Goal: Communication & Community: Answer question/provide support

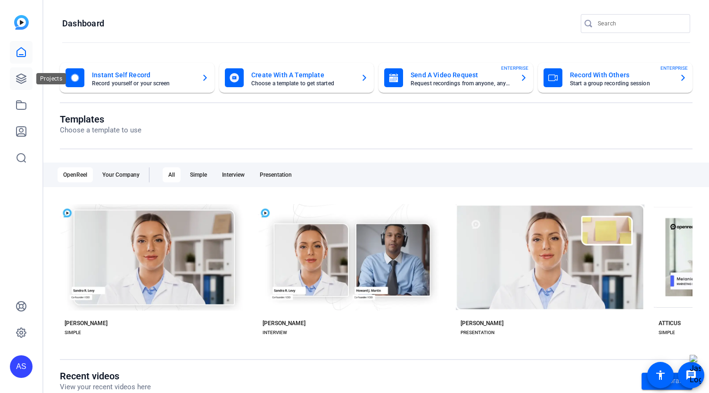
click at [23, 81] on icon at bounding box center [21, 78] width 11 height 11
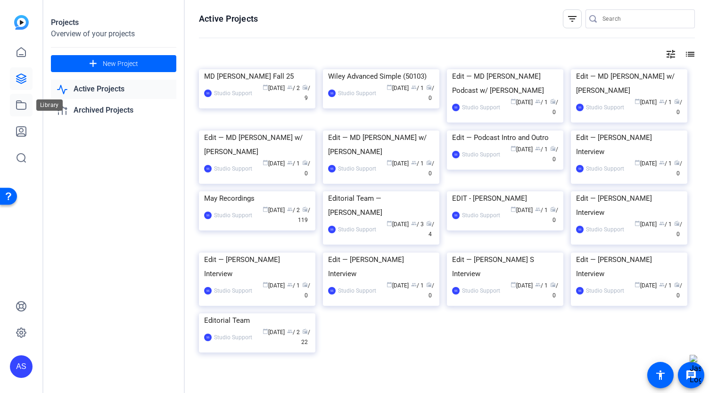
click at [20, 108] on icon at bounding box center [21, 104] width 11 height 11
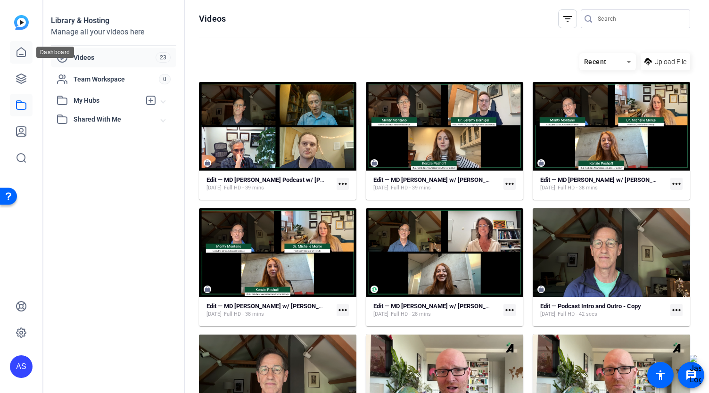
click at [20, 54] on icon at bounding box center [21, 52] width 8 height 9
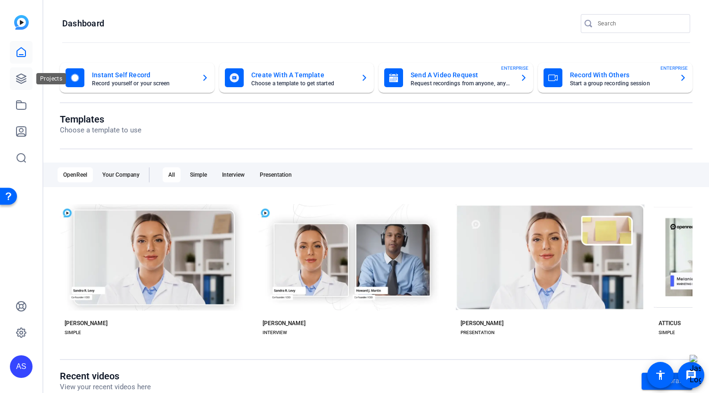
click at [19, 77] on icon at bounding box center [21, 78] width 11 height 11
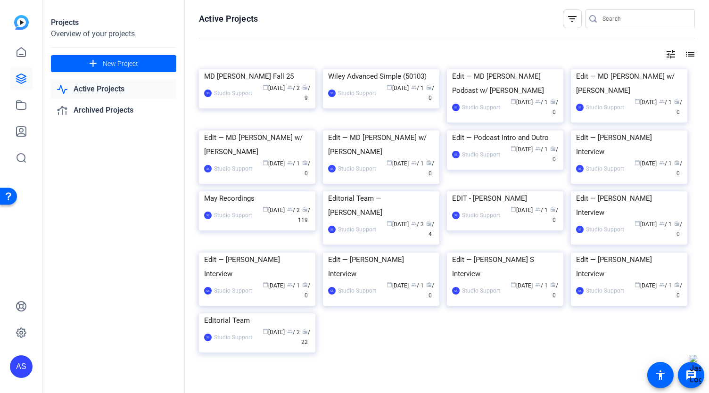
click at [85, 88] on link "Active Projects" at bounding box center [113, 89] width 125 height 19
click at [91, 90] on link "Active Projects" at bounding box center [113, 89] width 125 height 19
click at [98, 111] on link "Archived Projects" at bounding box center [113, 110] width 125 height 19
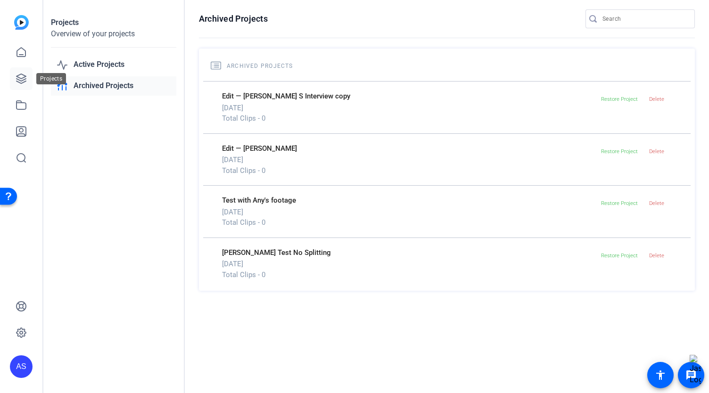
click at [22, 83] on icon at bounding box center [20, 78] width 9 height 9
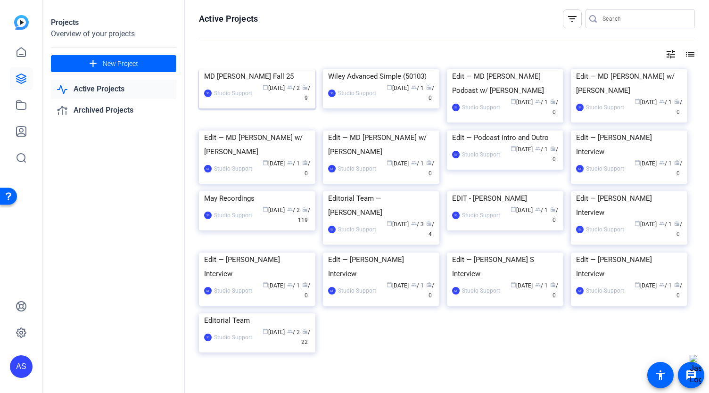
click at [231, 69] on img at bounding box center [257, 69] width 116 height 0
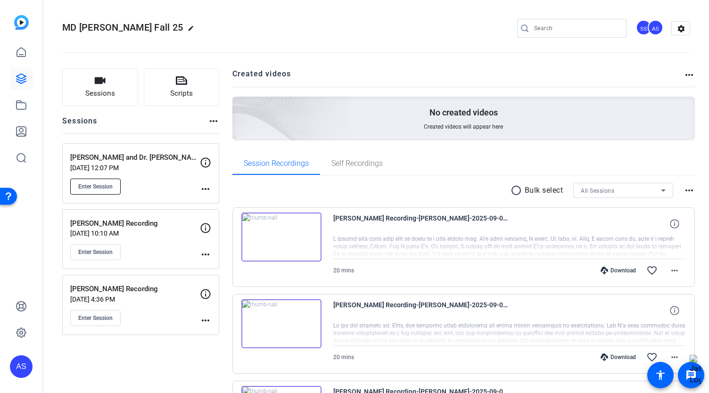
click at [89, 185] on span "Enter Session" at bounding box center [95, 187] width 34 height 8
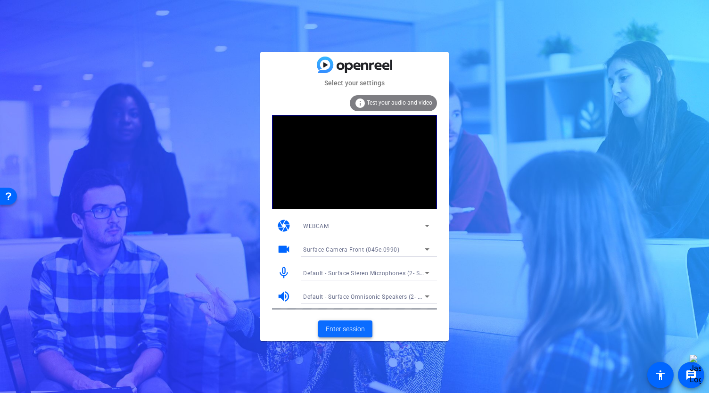
click at [348, 330] on span "Enter session" at bounding box center [345, 329] width 39 height 10
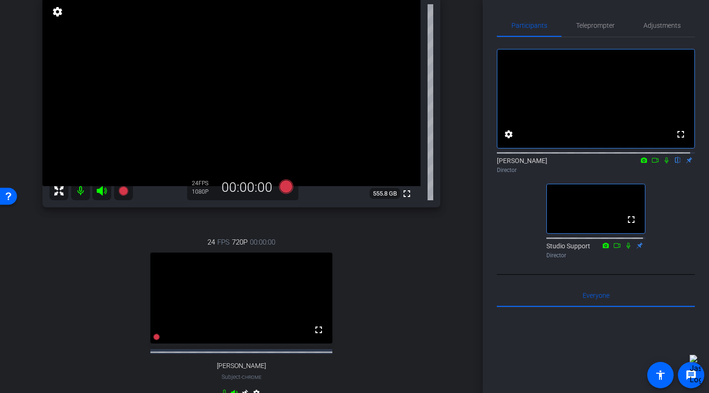
scroll to position [141, 0]
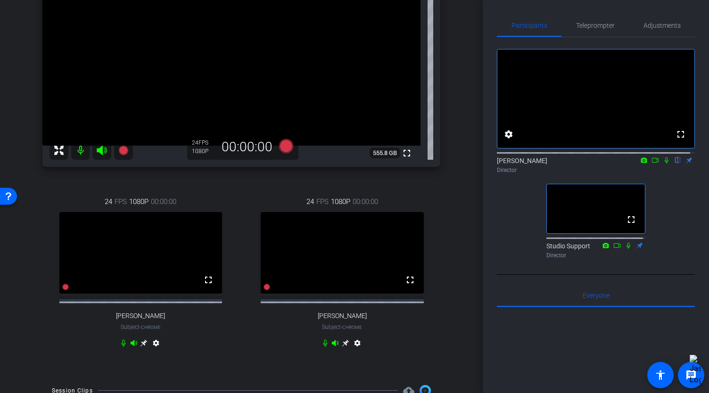
click at [663, 164] on icon at bounding box center [667, 160] width 8 height 7
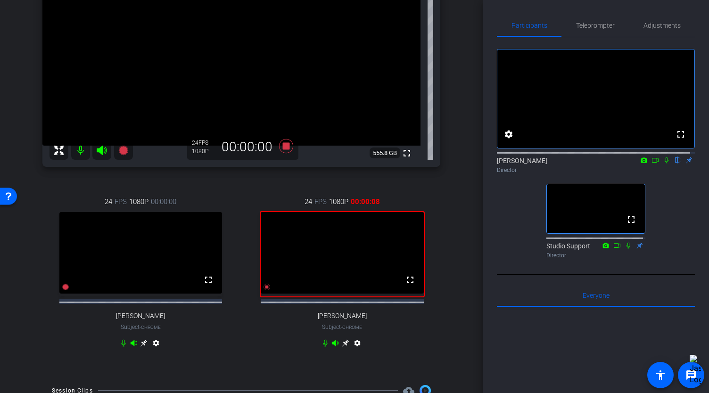
click at [663, 164] on icon at bounding box center [667, 160] width 8 height 7
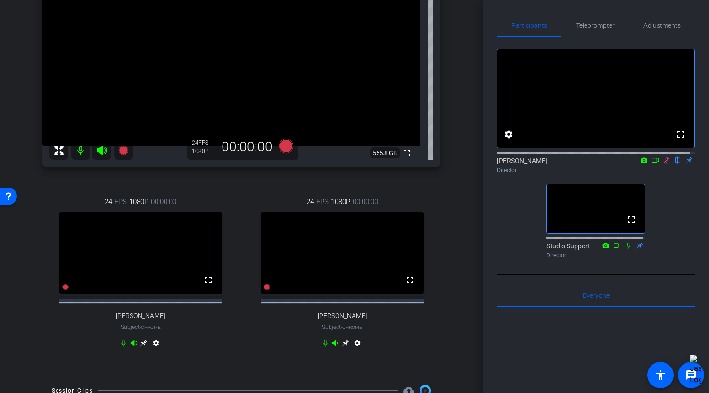
click at [664, 164] on icon at bounding box center [666, 160] width 5 height 6
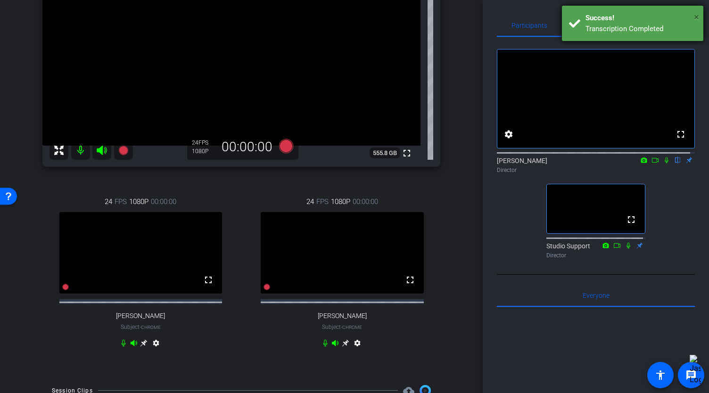
click at [695, 19] on span "×" at bounding box center [696, 16] width 5 height 11
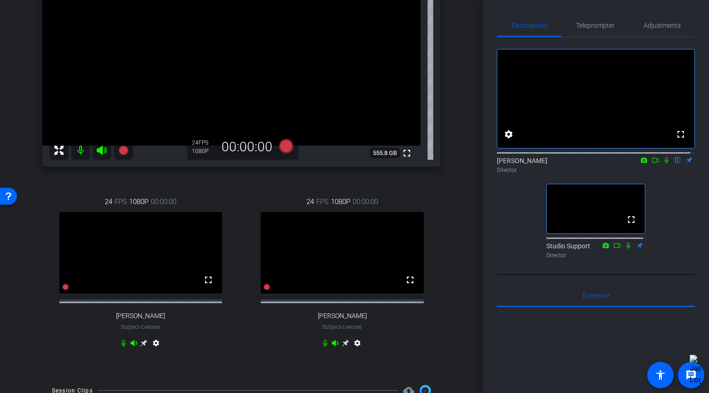
click at [663, 164] on icon at bounding box center [667, 160] width 8 height 7
click at [664, 164] on icon at bounding box center [666, 160] width 5 height 6
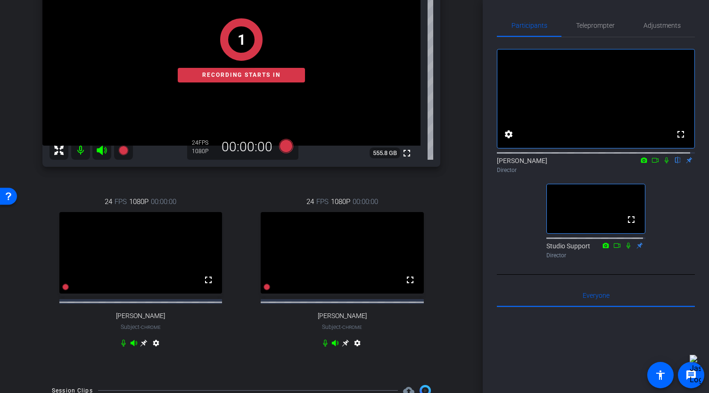
click at [663, 164] on icon at bounding box center [667, 160] width 8 height 7
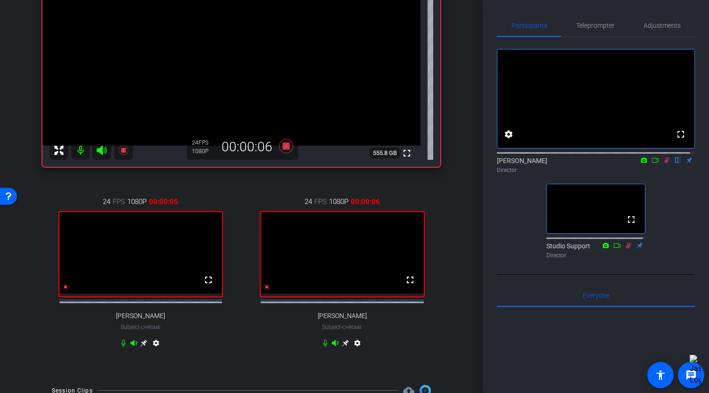
click at [652, 163] on icon at bounding box center [655, 160] width 7 height 5
click at [664, 163] on icon at bounding box center [666, 159] width 5 height 5
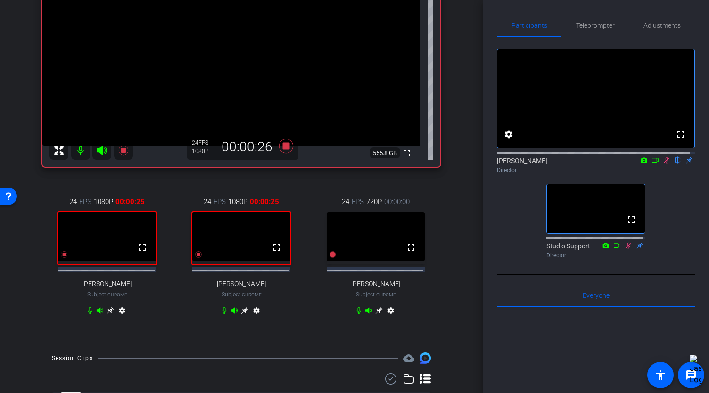
click at [663, 164] on icon at bounding box center [667, 160] width 8 height 7
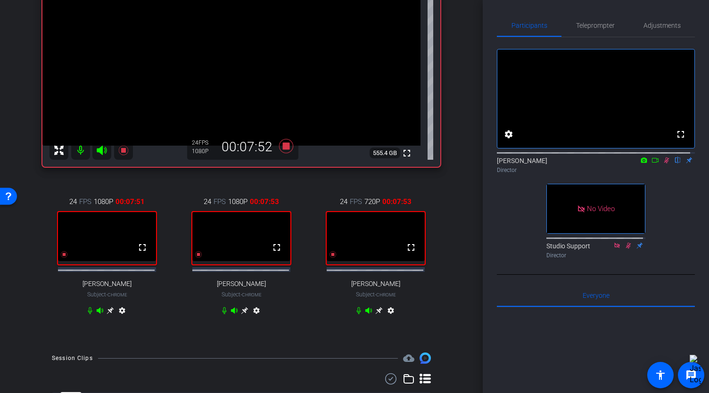
type input "Message"
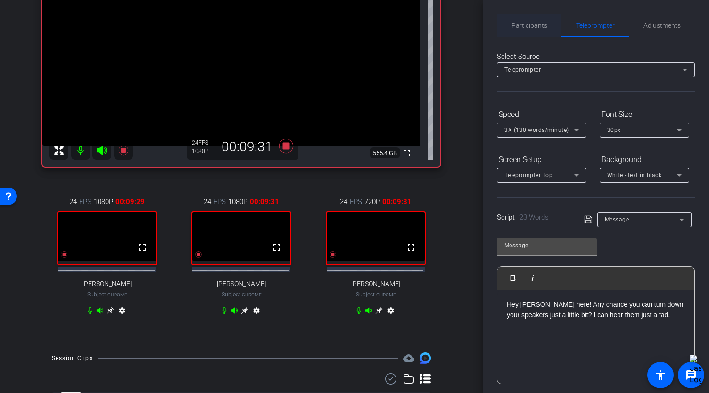
click at [533, 26] on span "Participants" at bounding box center [529, 25] width 36 height 7
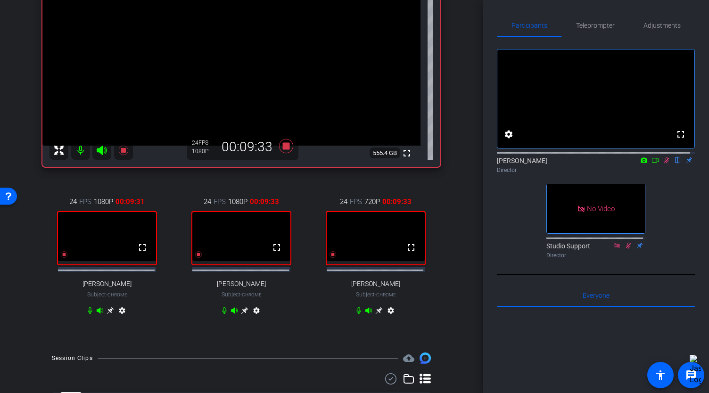
click at [651, 164] on icon at bounding box center [655, 160] width 8 height 7
click at [603, 29] on span "Teleprompter" at bounding box center [595, 25] width 39 height 7
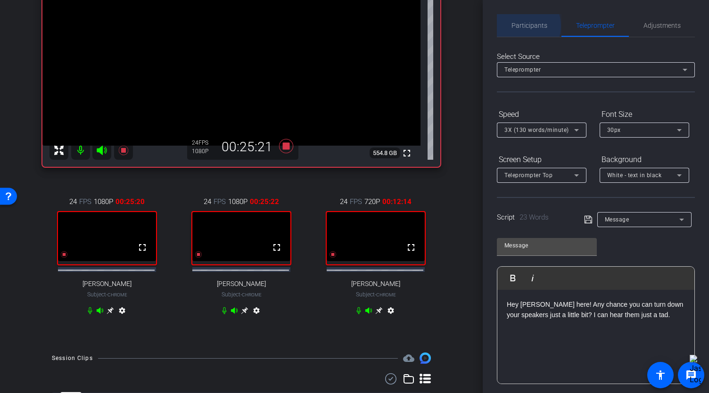
click at [520, 26] on span "Participants" at bounding box center [529, 25] width 36 height 7
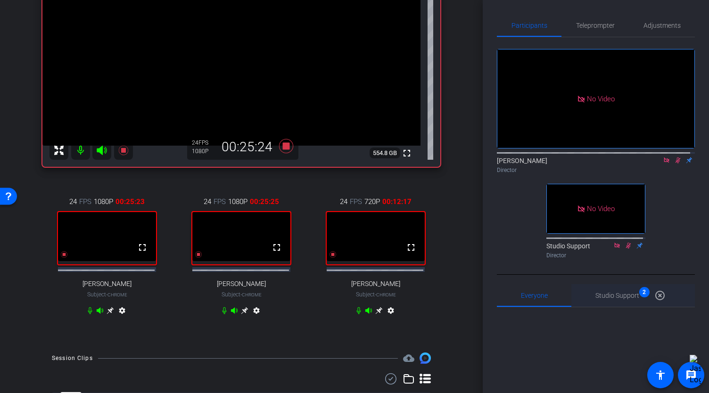
click at [628, 292] on span "Studio Support 2" at bounding box center [617, 295] width 44 height 7
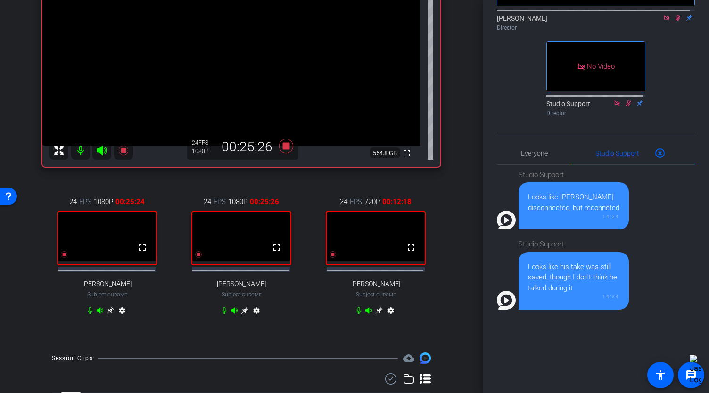
scroll to position [189, 0]
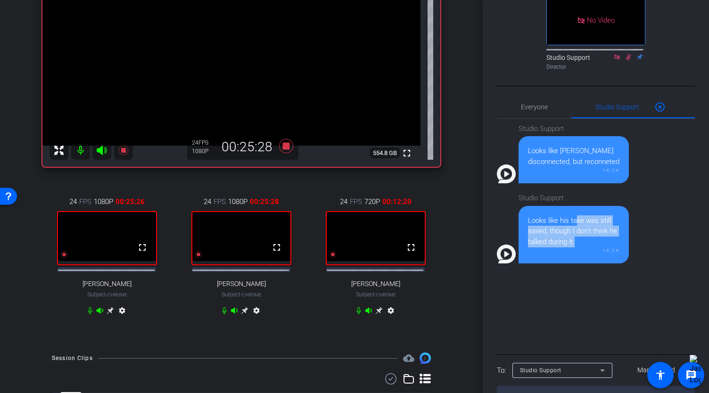
drag, startPoint x: 573, startPoint y: 216, endPoint x: 583, endPoint y: 258, distance: 42.6
click at [583, 258] on div "Looks like his take was still saved, though I don't think he talked during it 1…" at bounding box center [573, 235] width 110 height 58
click at [544, 302] on div "Studio Support Looks like Moran disconnected, but reconneted 14:24 Studio Suppo…" at bounding box center [596, 235] width 198 height 233
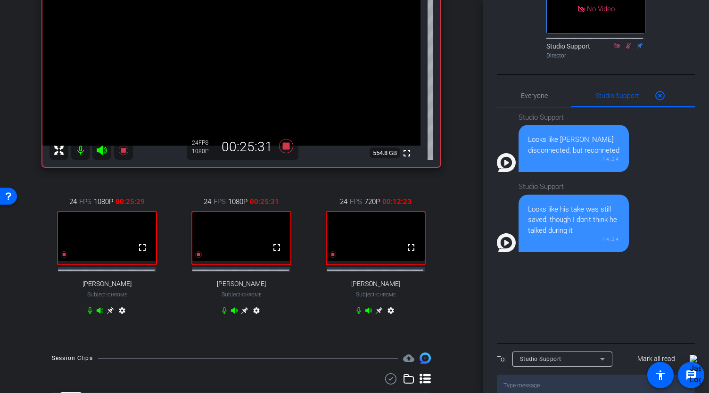
scroll to position [210, 0]
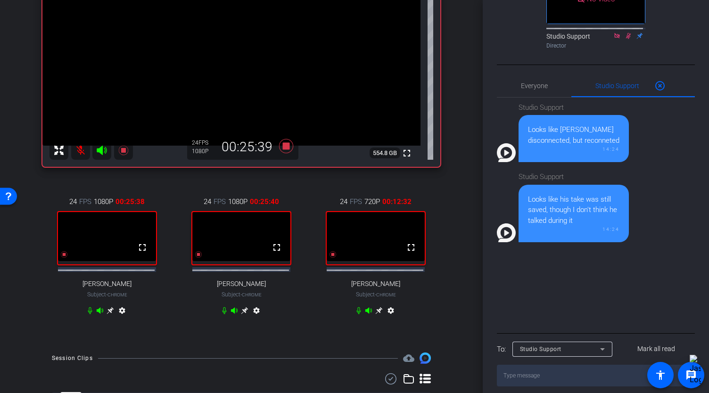
click at [528, 368] on textarea at bounding box center [596, 376] width 198 height 22
click at [548, 293] on div "Studio Support Looks like Moran disconnected, but reconneted 14:24 Studio Suppo…" at bounding box center [596, 214] width 198 height 233
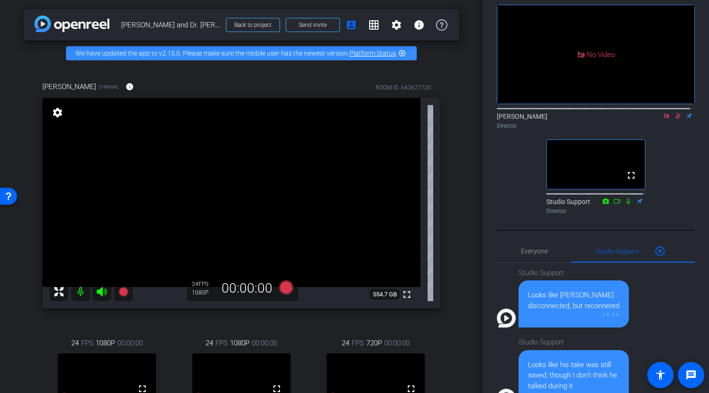
scroll to position [1, 0]
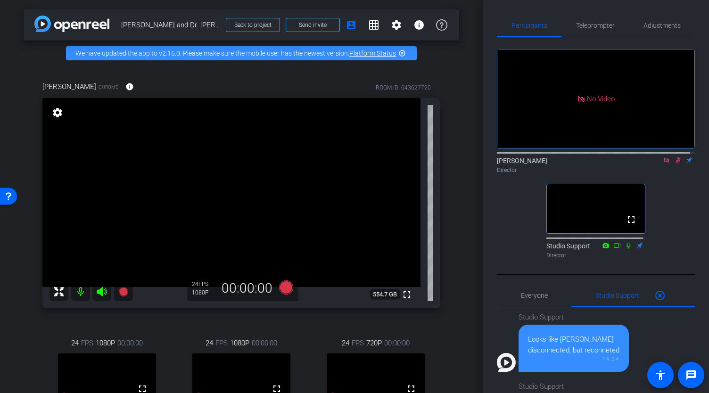
click at [663, 157] on icon at bounding box center [667, 160] width 8 height 7
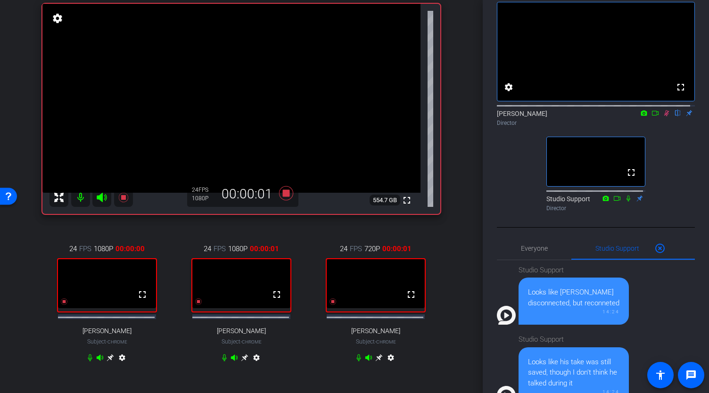
click at [651, 116] on icon at bounding box center [655, 113] width 8 height 7
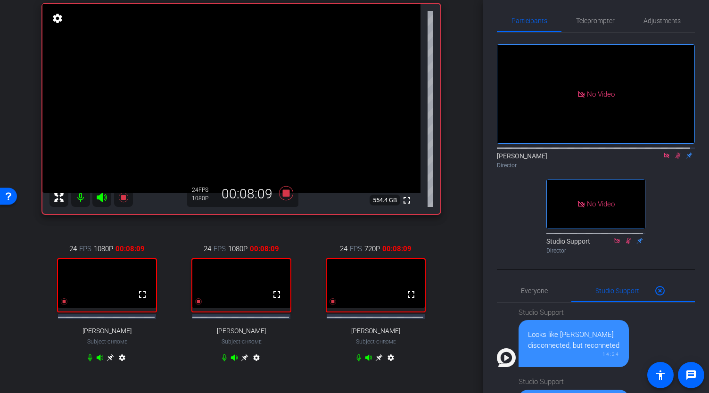
scroll to position [0, 0]
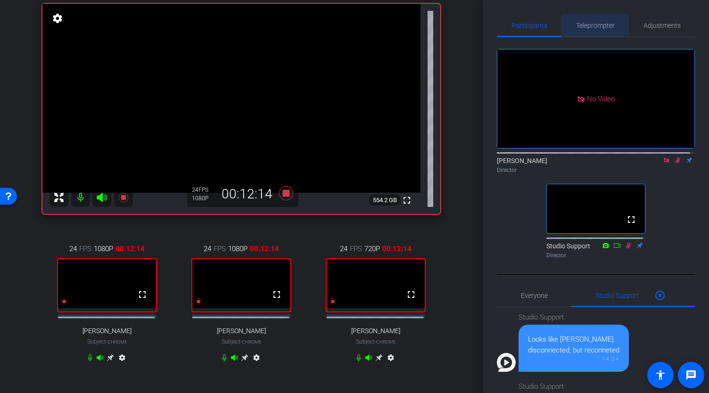
click at [590, 28] on span "Teleprompter" at bounding box center [595, 25] width 39 height 7
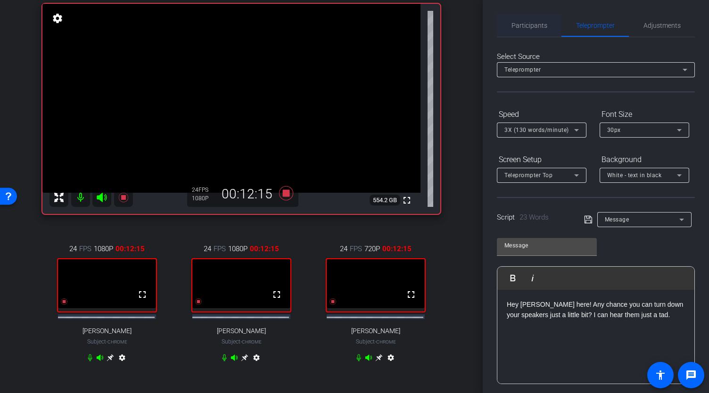
click at [529, 26] on span "Participants" at bounding box center [529, 25] width 36 height 7
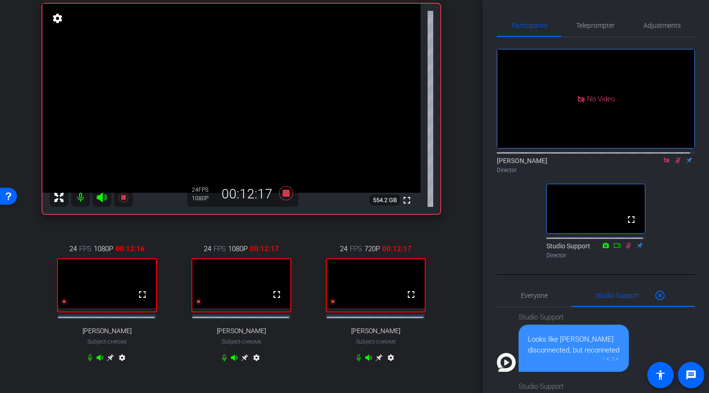
click at [664, 157] on icon at bounding box center [666, 159] width 5 height 5
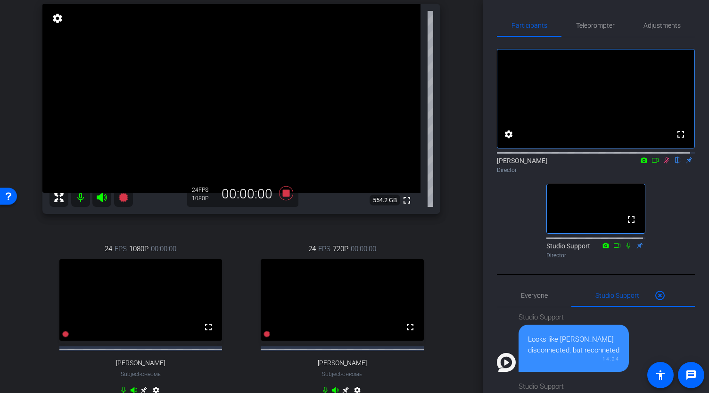
click at [663, 164] on icon at bounding box center [667, 160] width 8 height 7
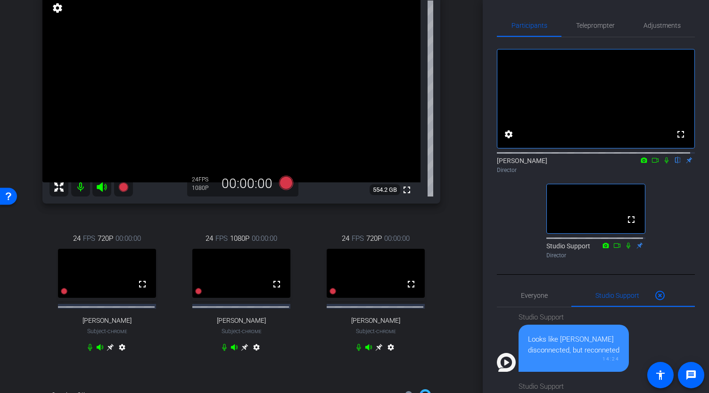
scroll to position [94, 0]
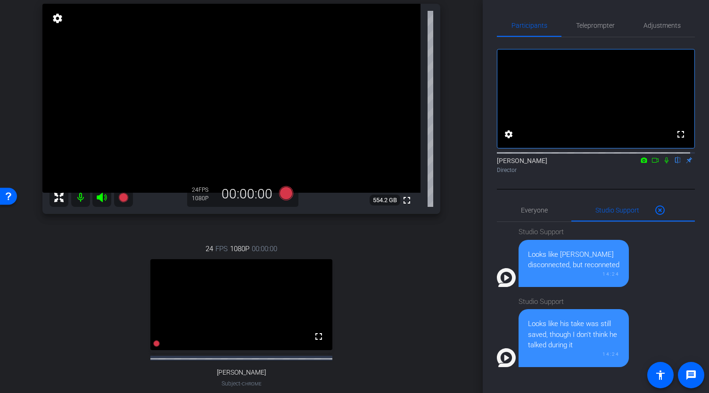
click at [663, 164] on icon at bounding box center [667, 160] width 8 height 7
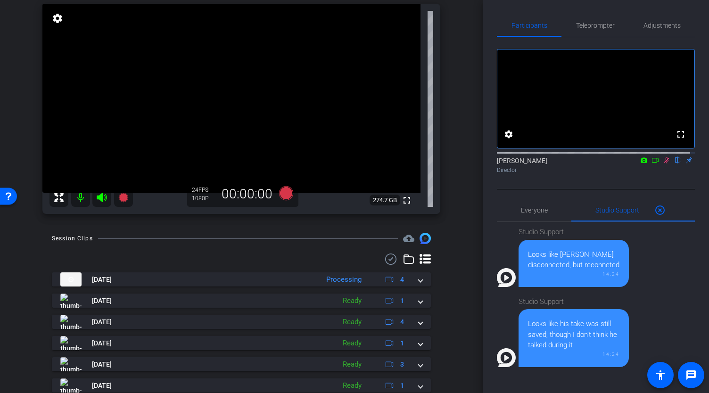
click at [664, 164] on icon at bounding box center [666, 160] width 5 height 6
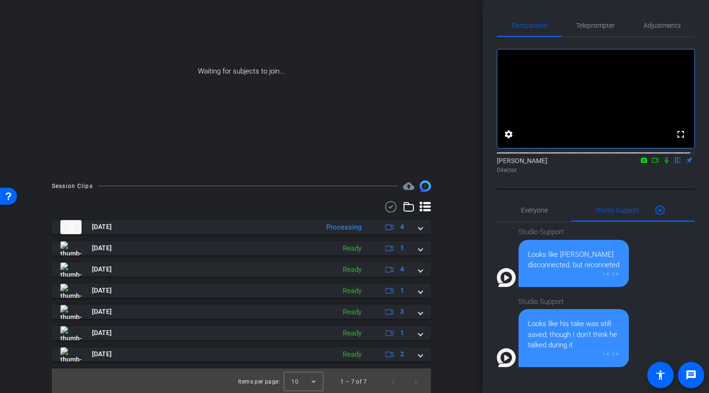
scroll to position [41, 0]
